Goal: Navigation & Orientation: Find specific page/section

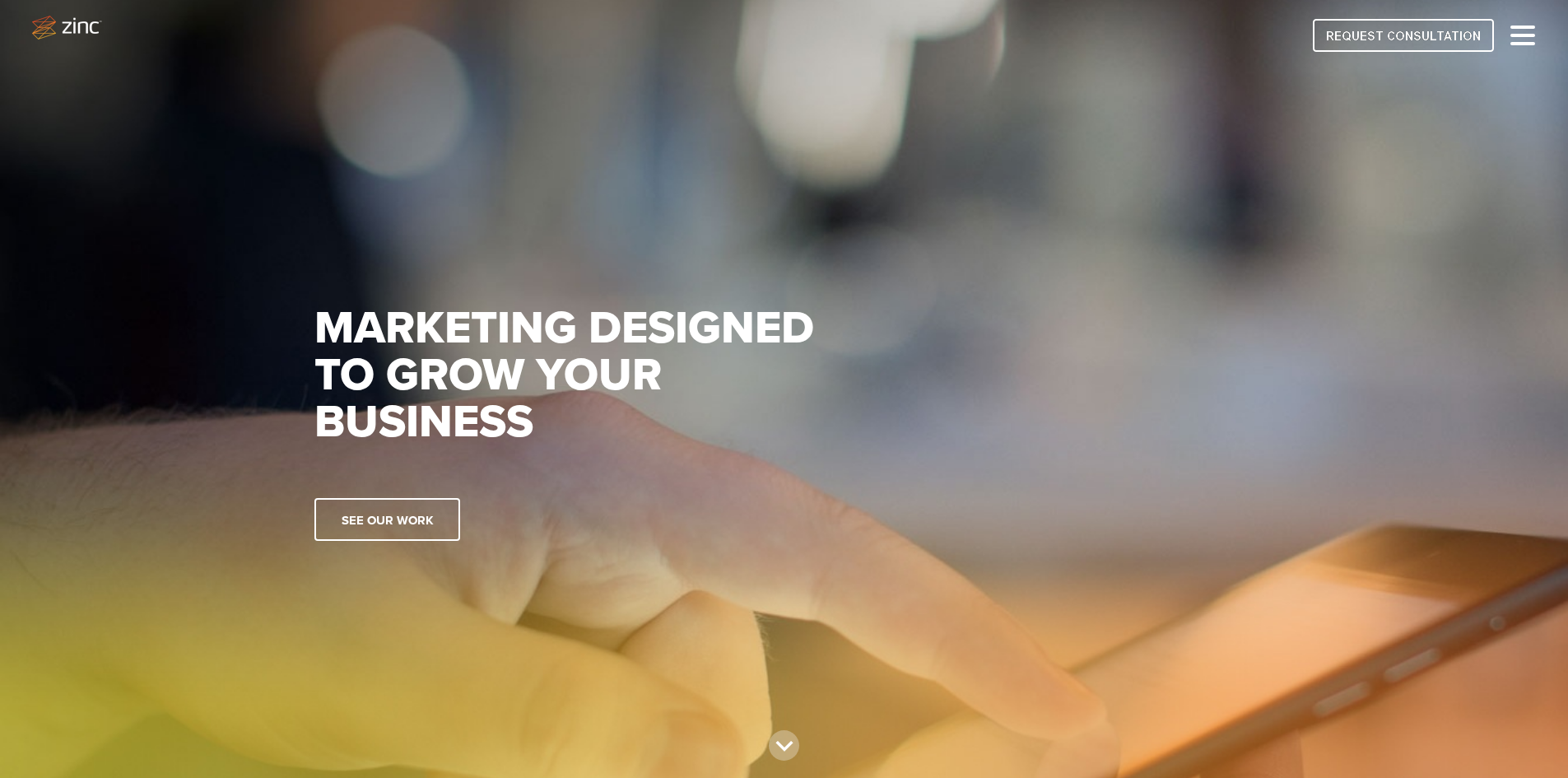
click at [1328, 130] on img at bounding box center [784, 389] width 1568 height 877
click at [1522, 39] on div at bounding box center [1522, 35] width 25 height 20
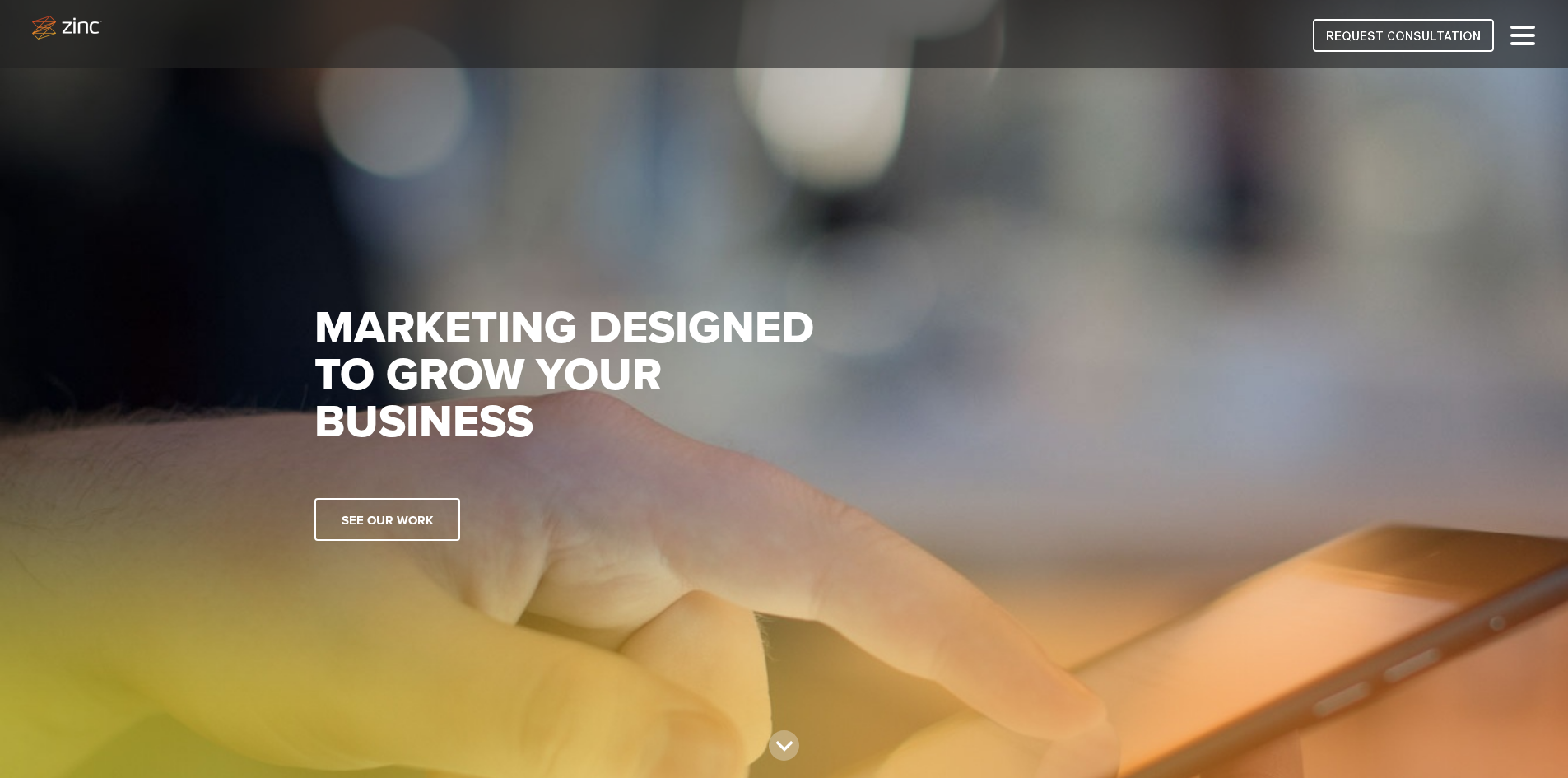
scroll to position [164, 0]
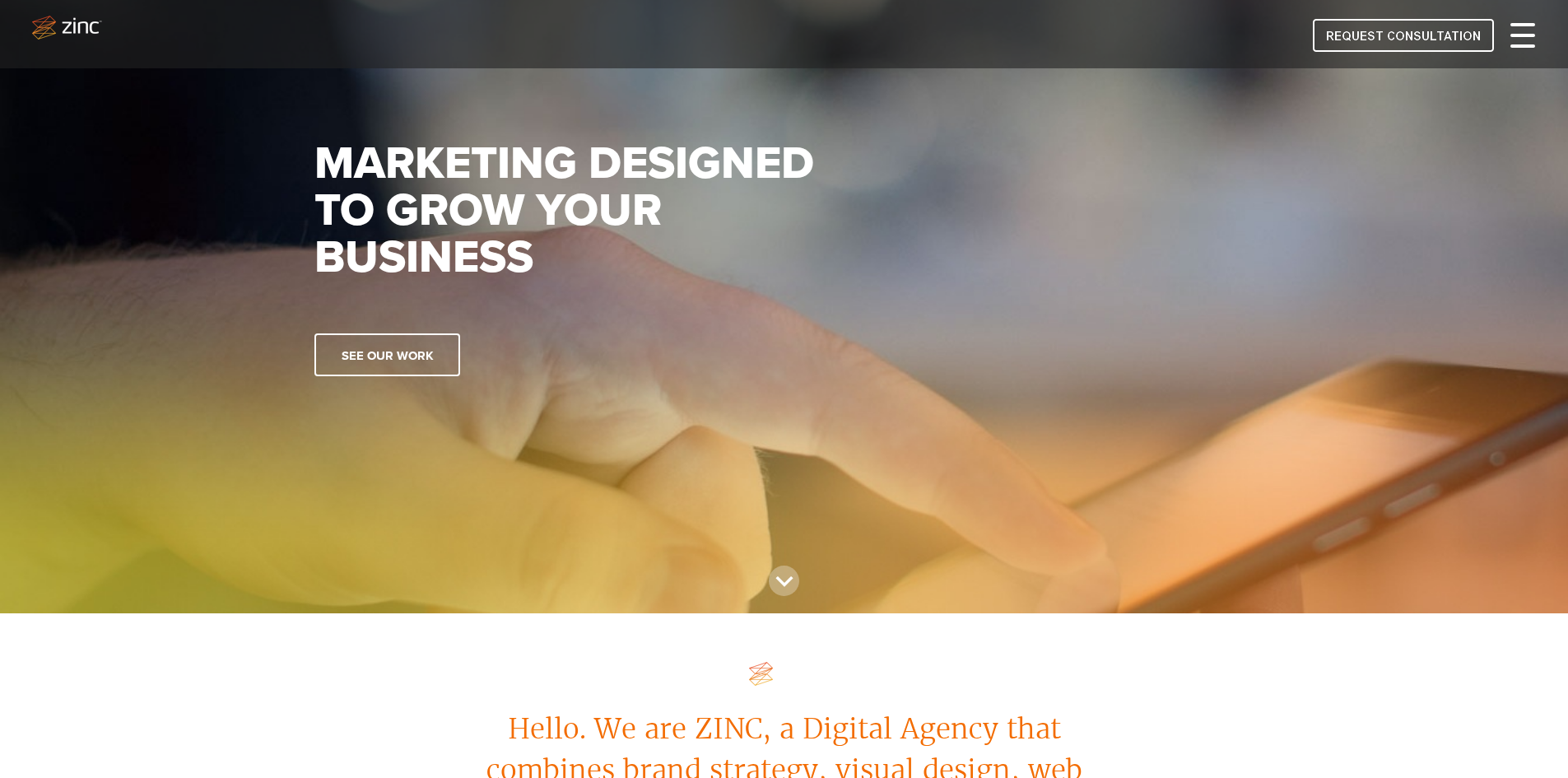
click at [1520, 38] on div at bounding box center [1522, 35] width 25 height 20
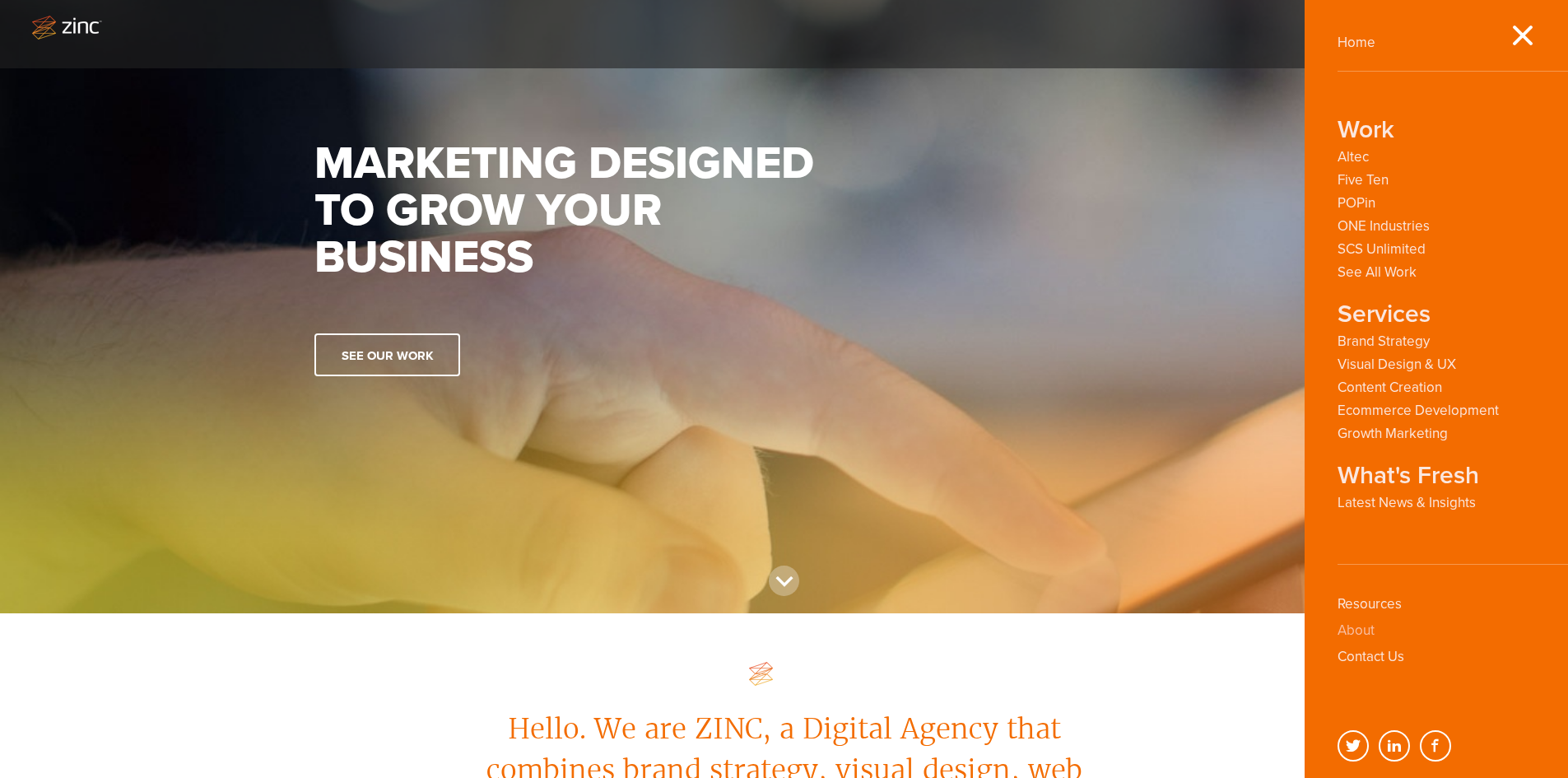
click at [1359, 623] on link "About" at bounding box center [1355, 630] width 37 height 17
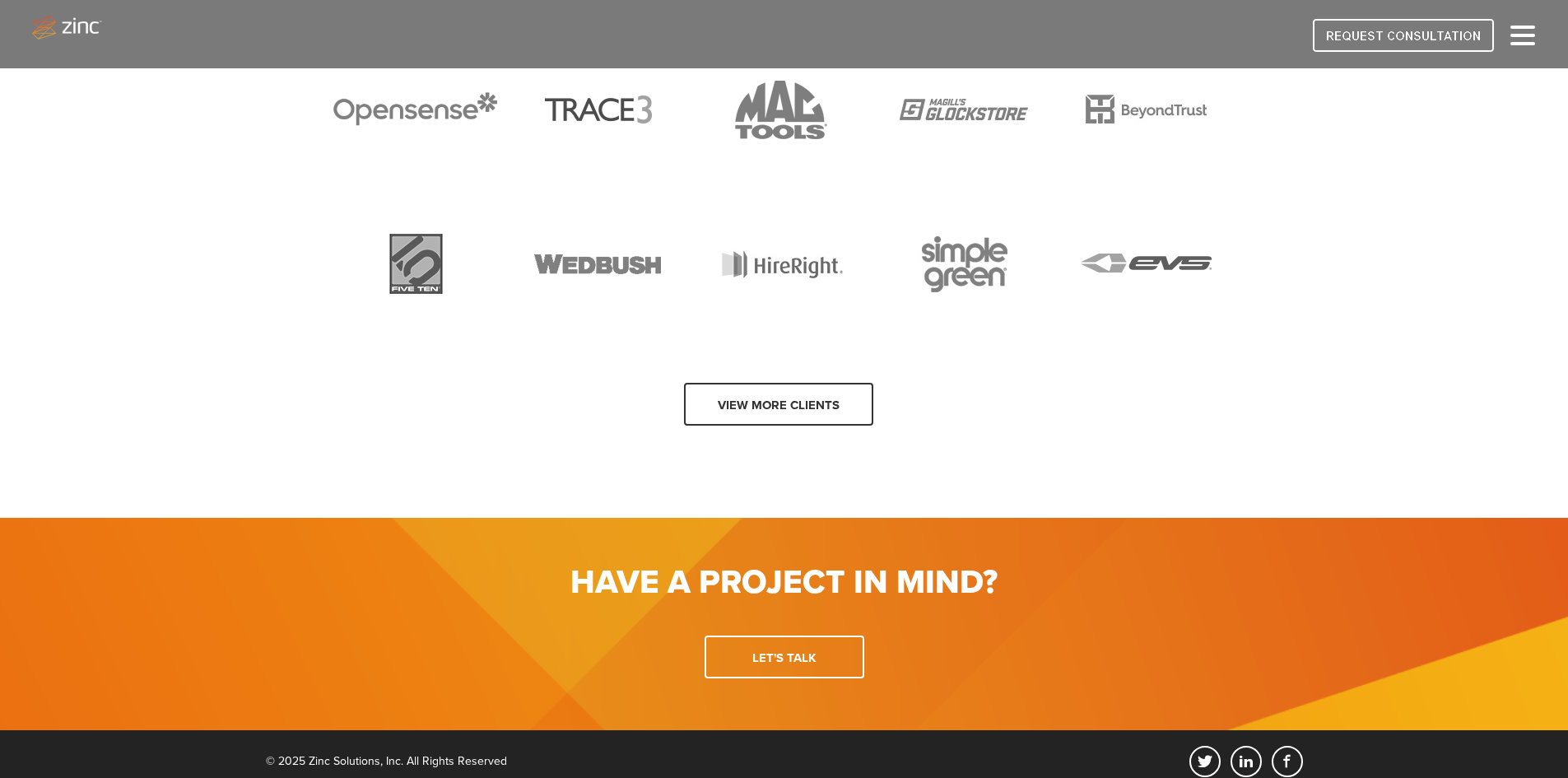
scroll to position [1653, 0]
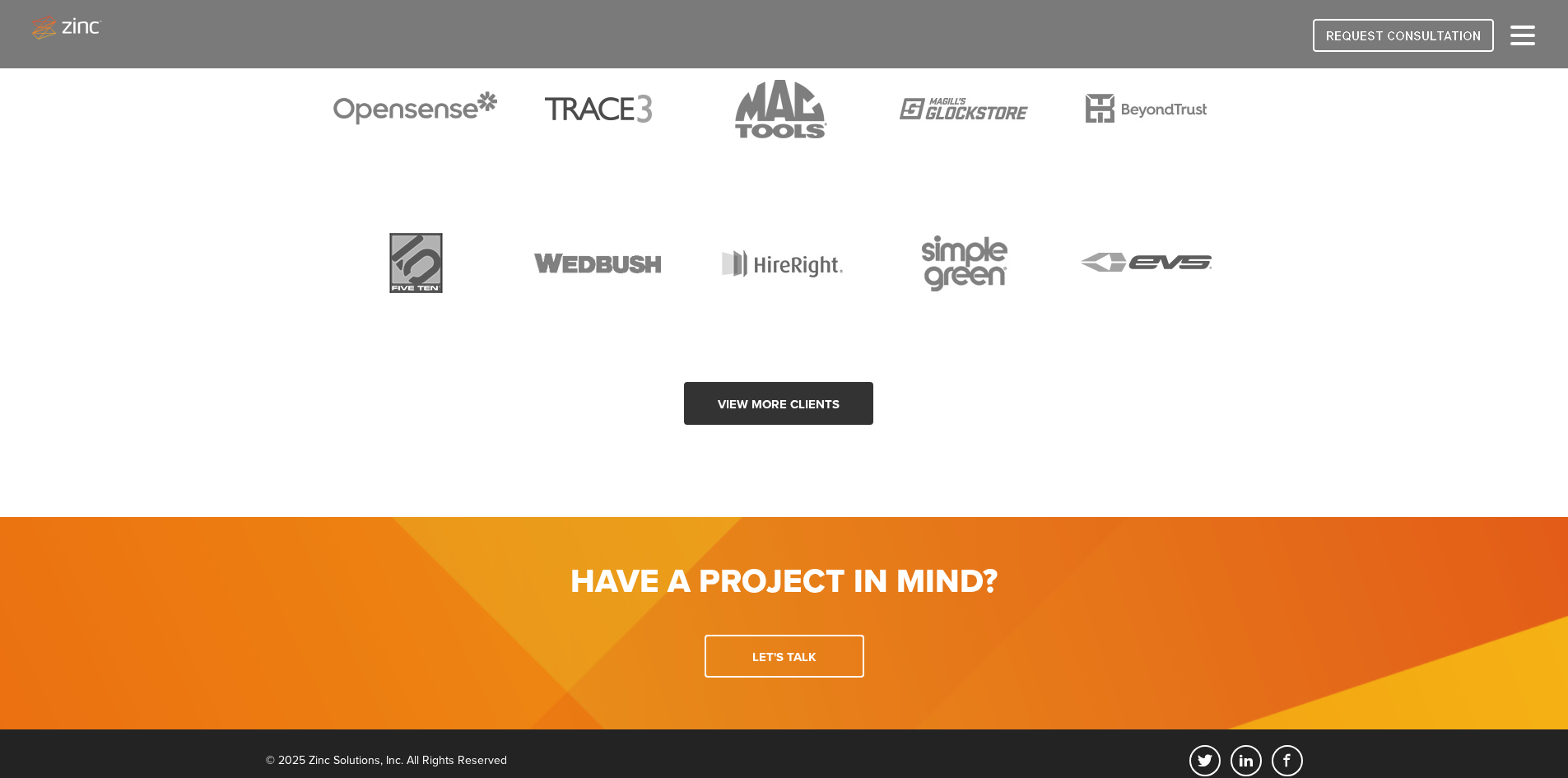
click at [787, 393] on link "View more clients" at bounding box center [779, 404] width 189 height 43
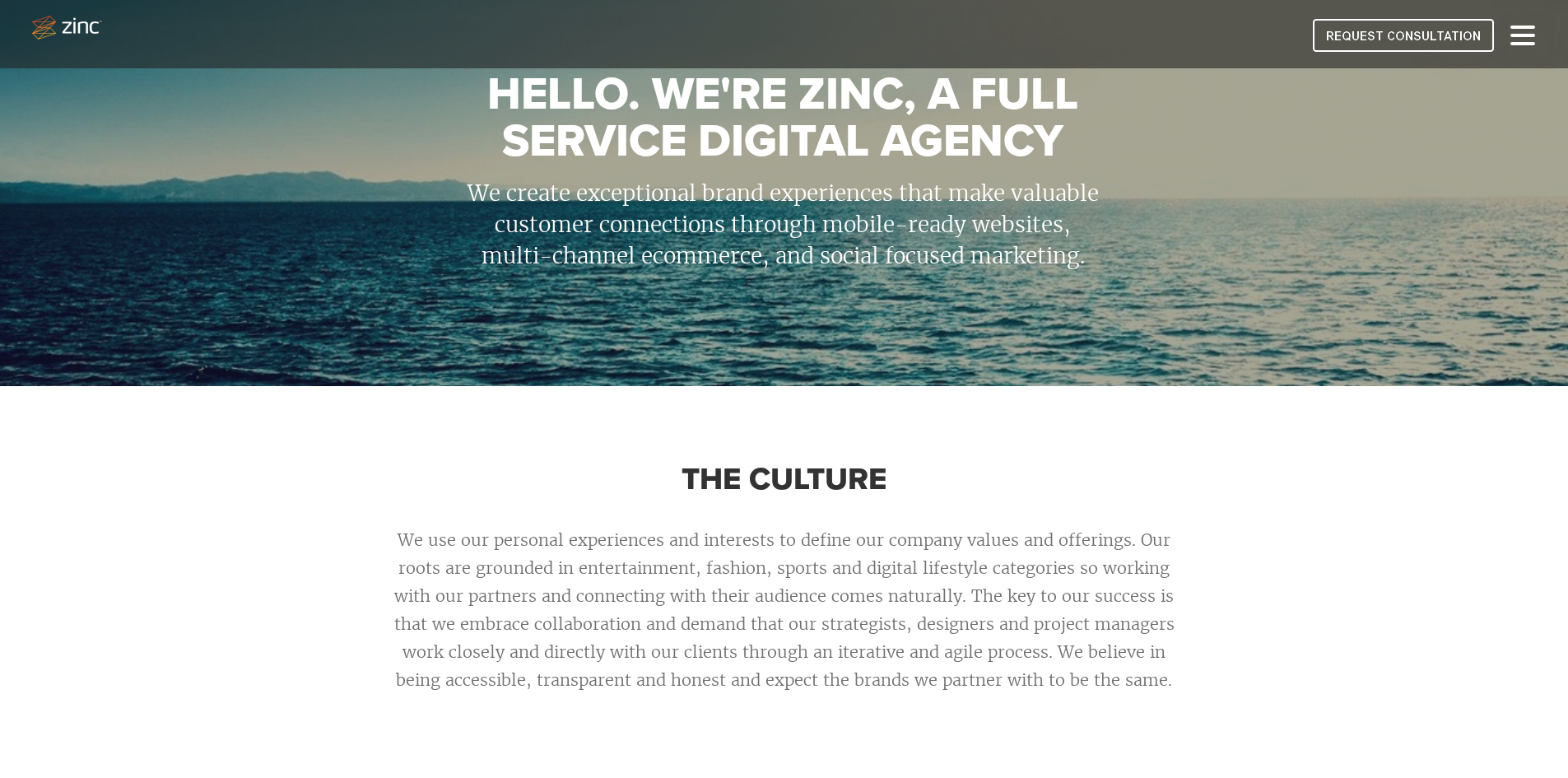
scroll to position [0, 0]
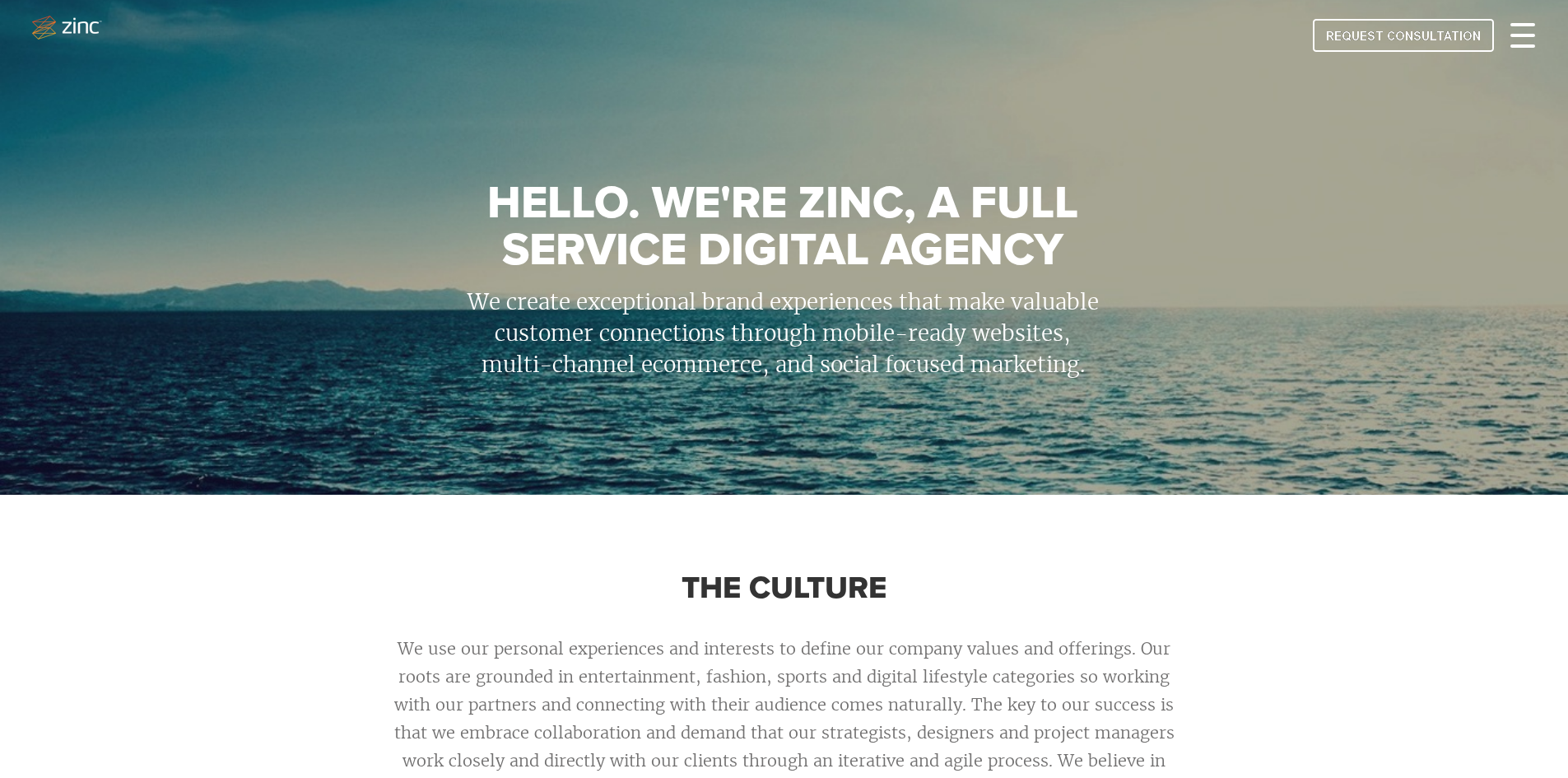
click at [1527, 40] on div at bounding box center [1522, 35] width 25 height 20
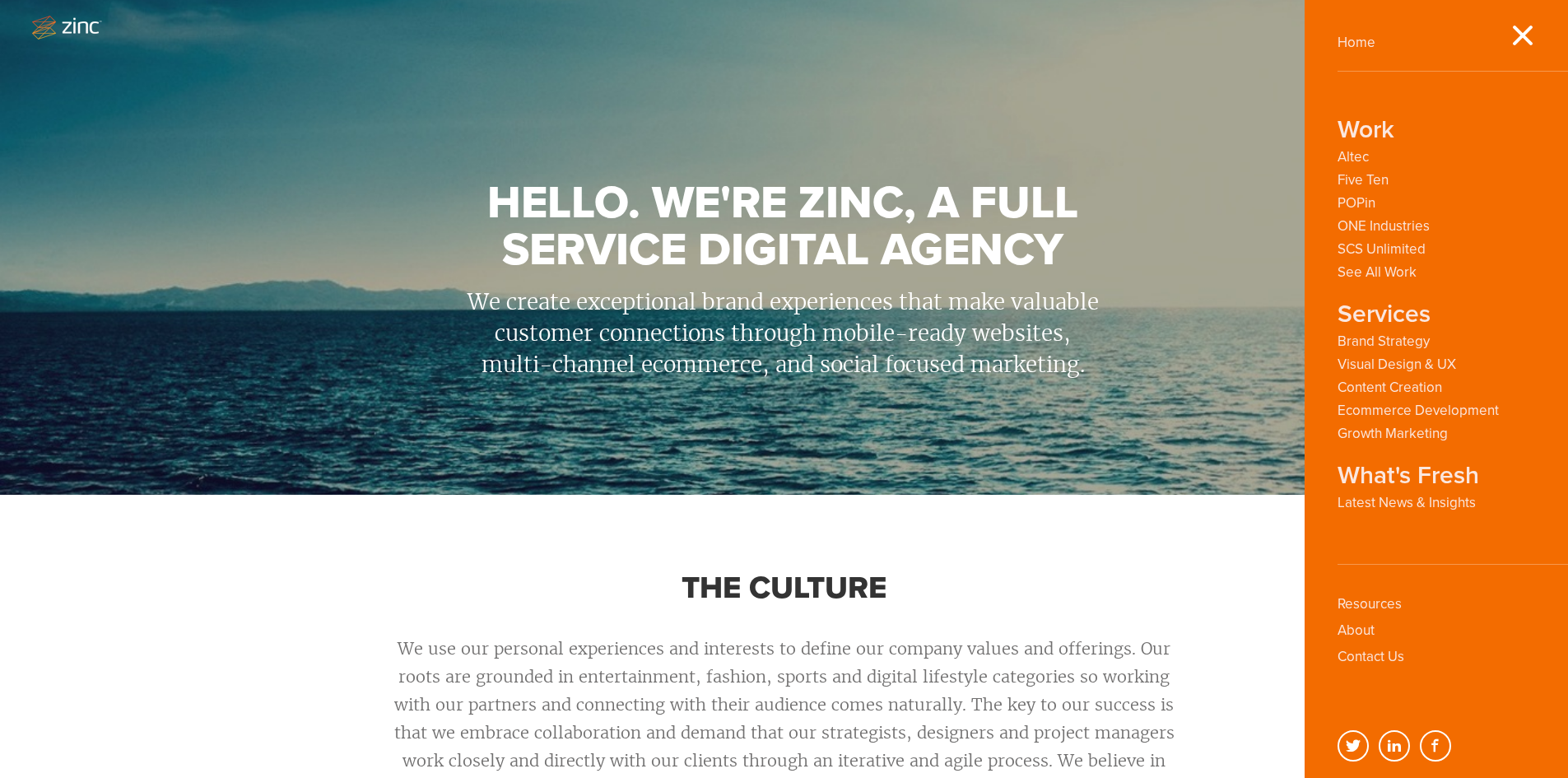
click at [1213, 612] on div "The culture We use our personal experiences and interests to define our company…" at bounding box center [784, 694] width 1568 height 398
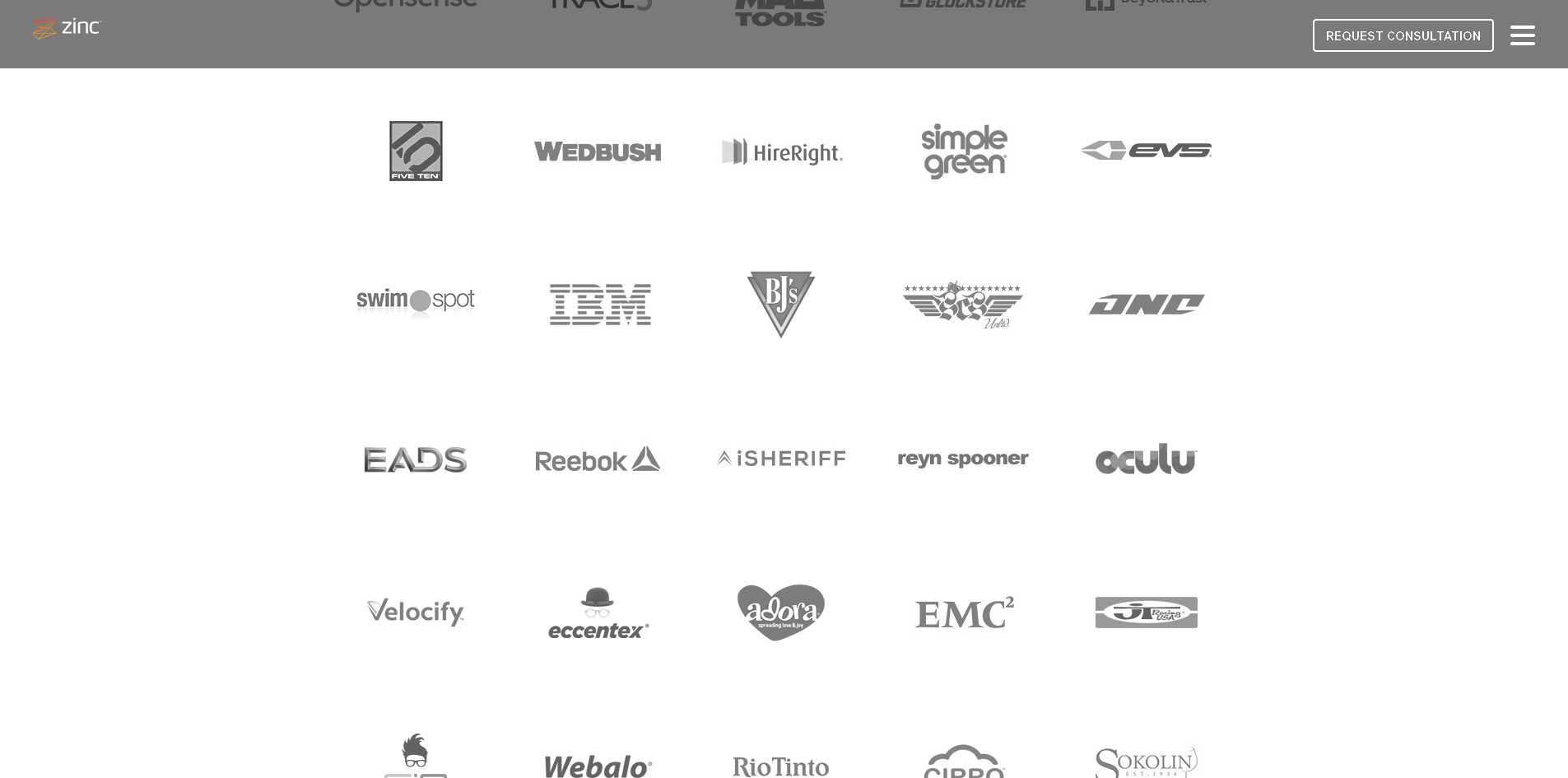
scroll to position [1764, 0]
